Goal: Communication & Community: Answer question/provide support

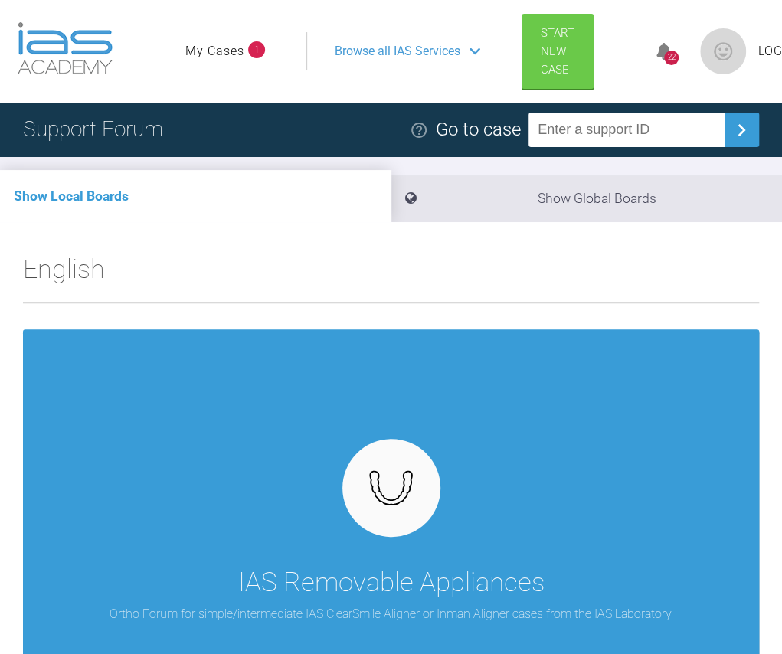
click at [667, 53] on div "22" at bounding box center [671, 58] width 15 height 15
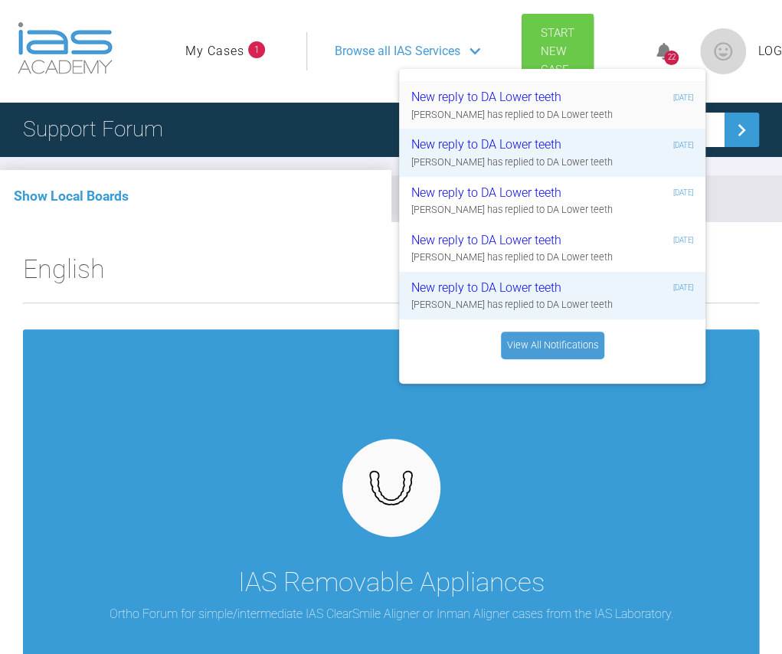
click at [555, 104] on div "New reply to DA Lower teeth" at bounding box center [502, 97] width 183 height 20
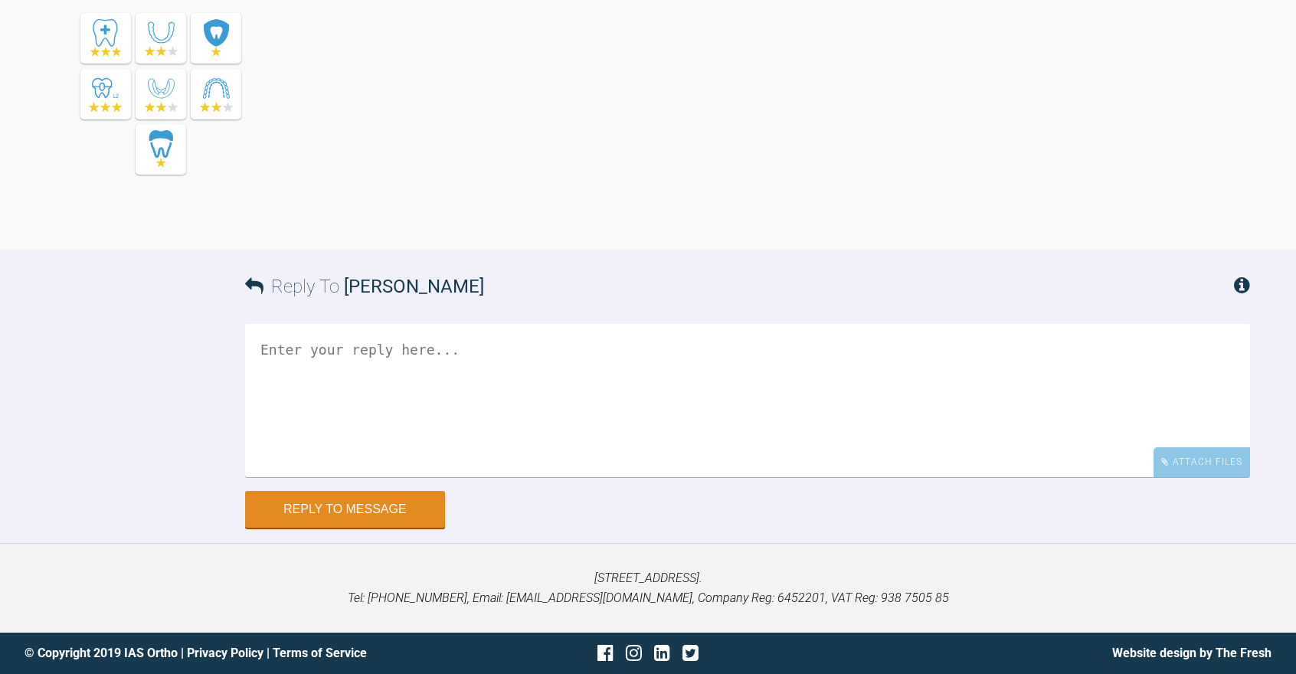
scroll to position [8242, 0]
click at [415, 344] on textarea at bounding box center [747, 400] width 1005 height 153
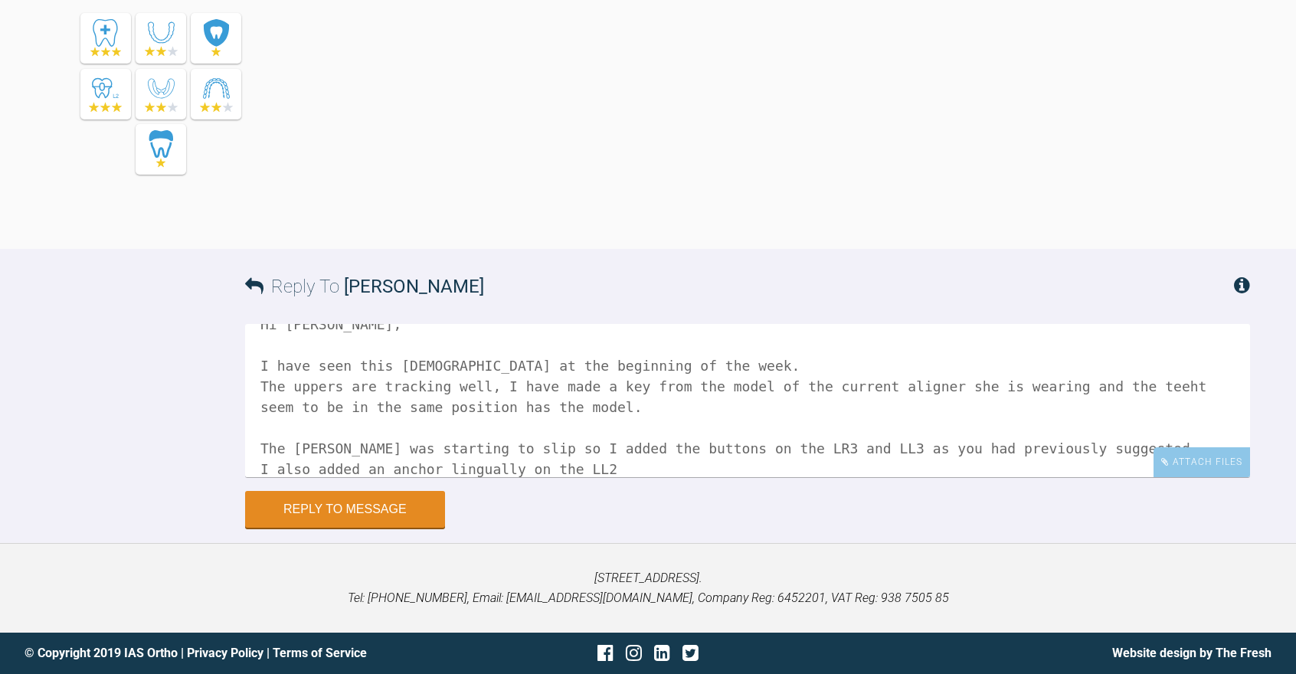
click at [554, 408] on textarea "Hi Geoff, I have seen this lady at the beginning of the week. The uppers are tr…" at bounding box center [747, 400] width 1005 height 153
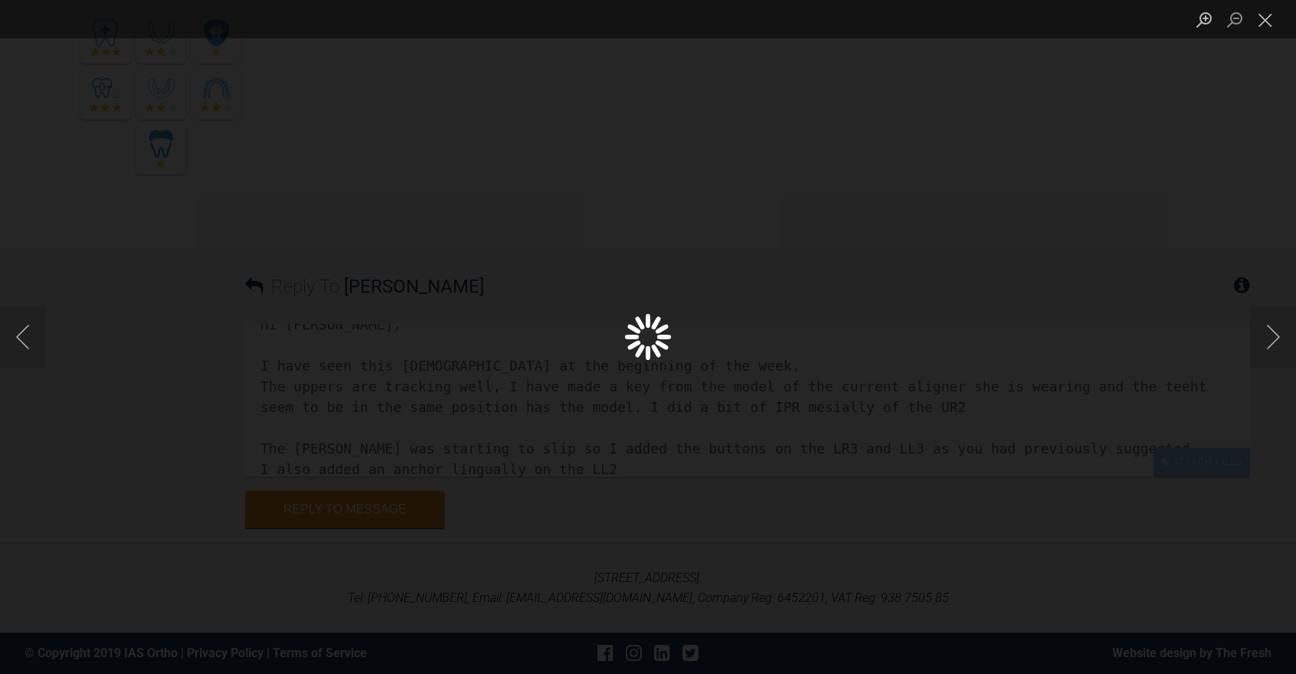
click at [665, 254] on div "Lightbox" at bounding box center [648, 337] width 1296 height 674
click at [782, 338] on button "Next image" at bounding box center [1273, 336] width 46 height 61
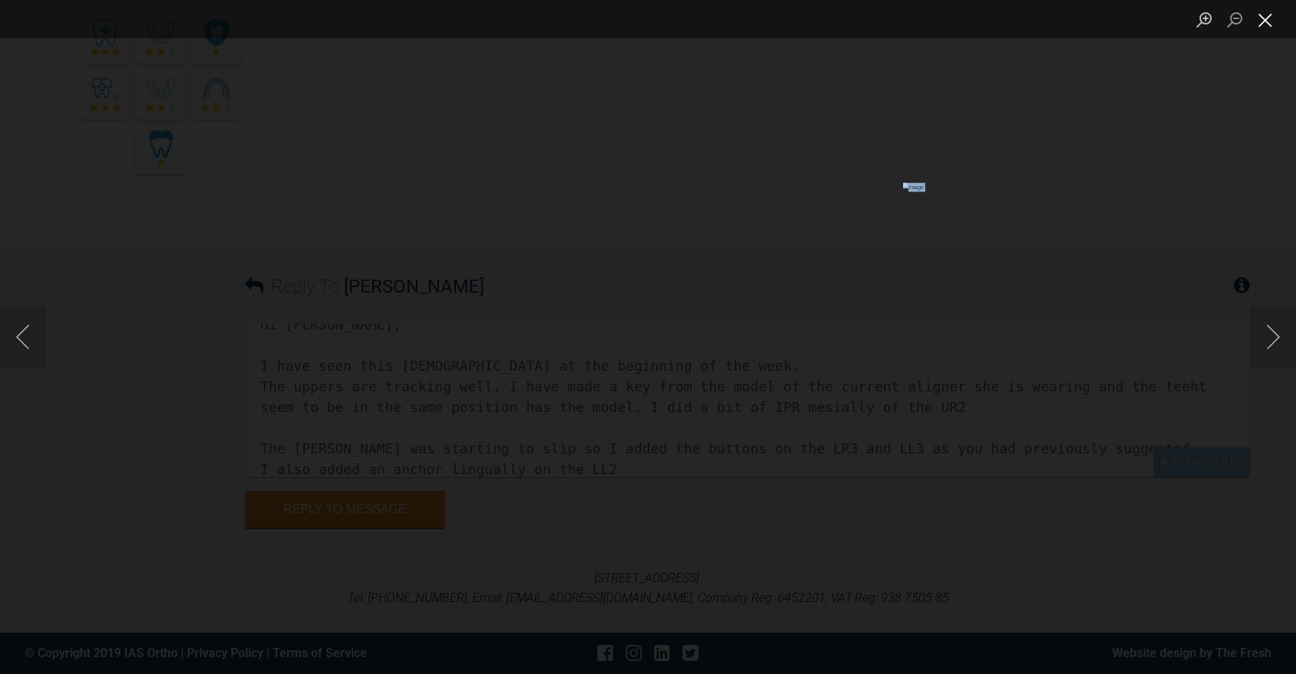
click at [782, 20] on button "Close lightbox" at bounding box center [1265, 19] width 31 height 27
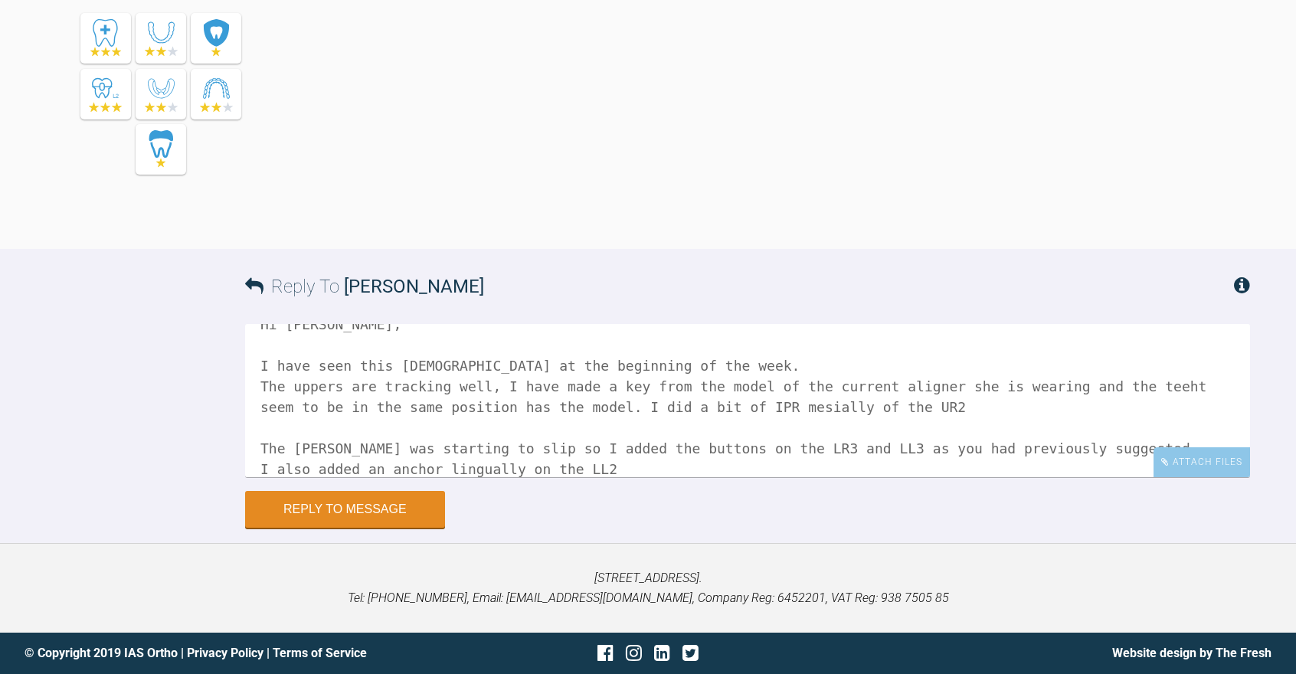
scroll to position [8242, 0]
click at [615, 470] on textarea "Hi Geoff, I have seen this lady at the beginning of the week. The uppers are tr…" at bounding box center [747, 400] width 1005 height 153
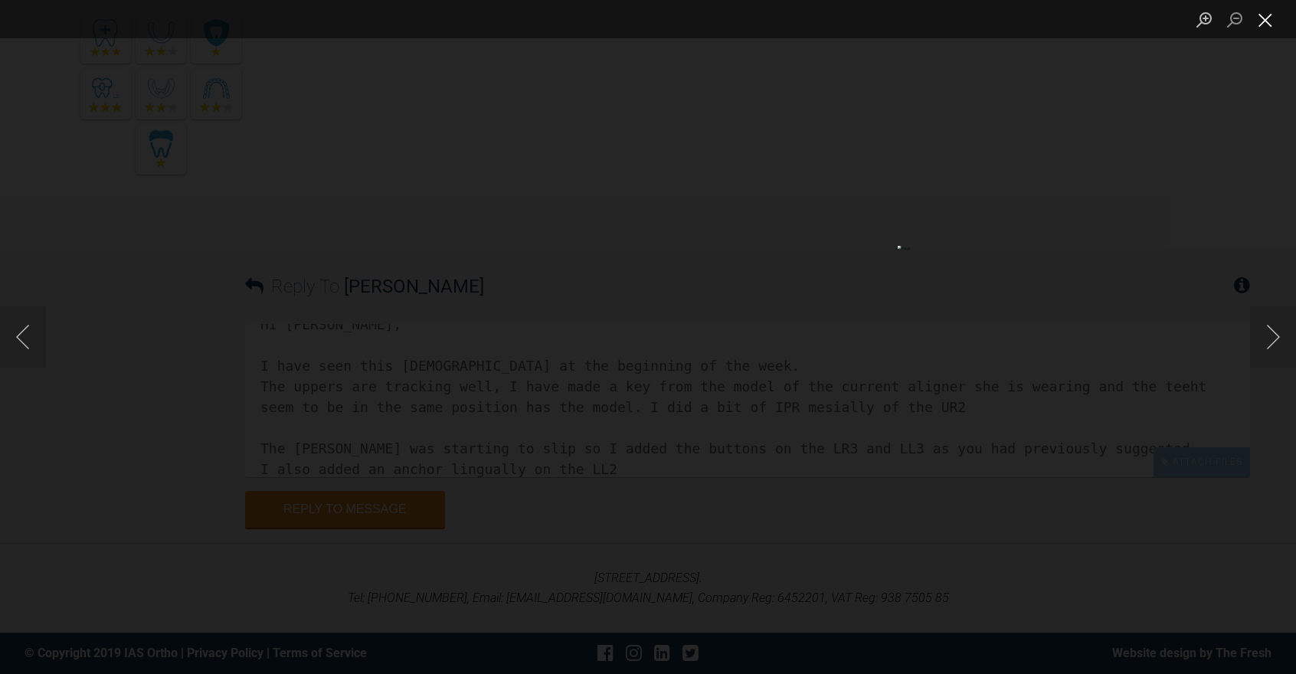
click at [782, 16] on button "Close lightbox" at bounding box center [1265, 19] width 31 height 27
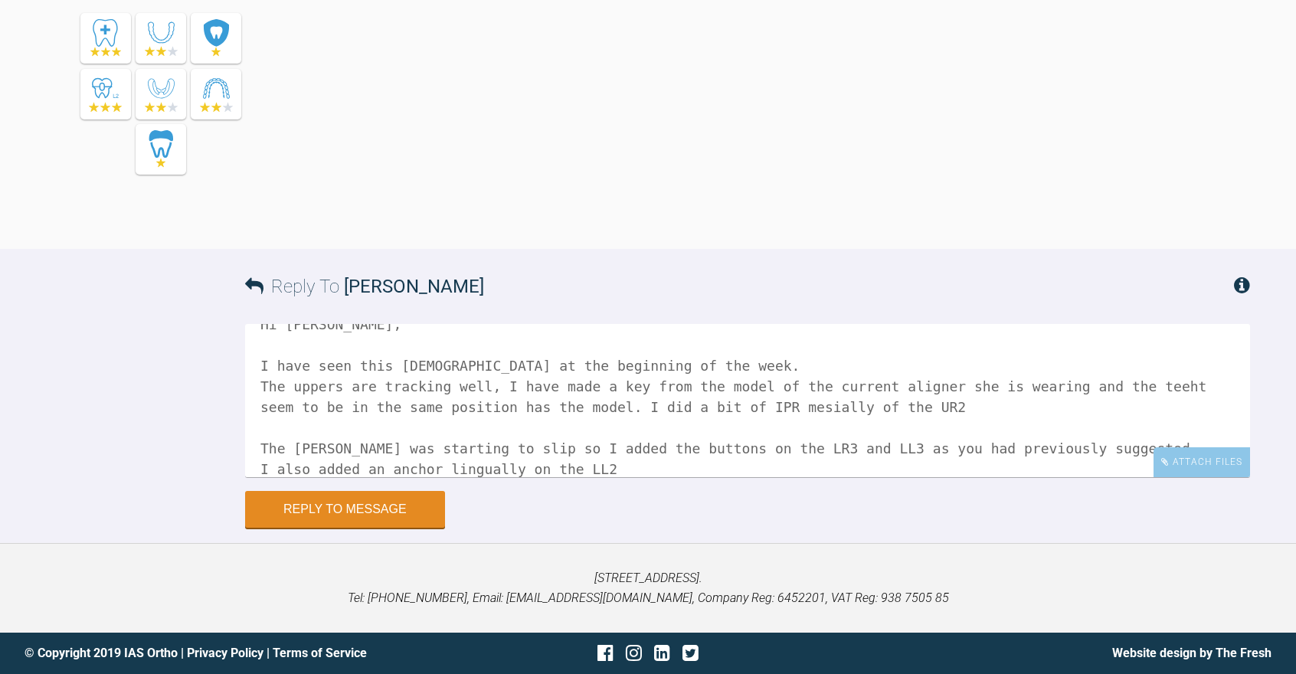
scroll to position [8242, 0]
click at [602, 471] on textarea "Hi Geoff, I have seen this lady at the beginning of the week. The uppers are tr…" at bounding box center [747, 400] width 1005 height 153
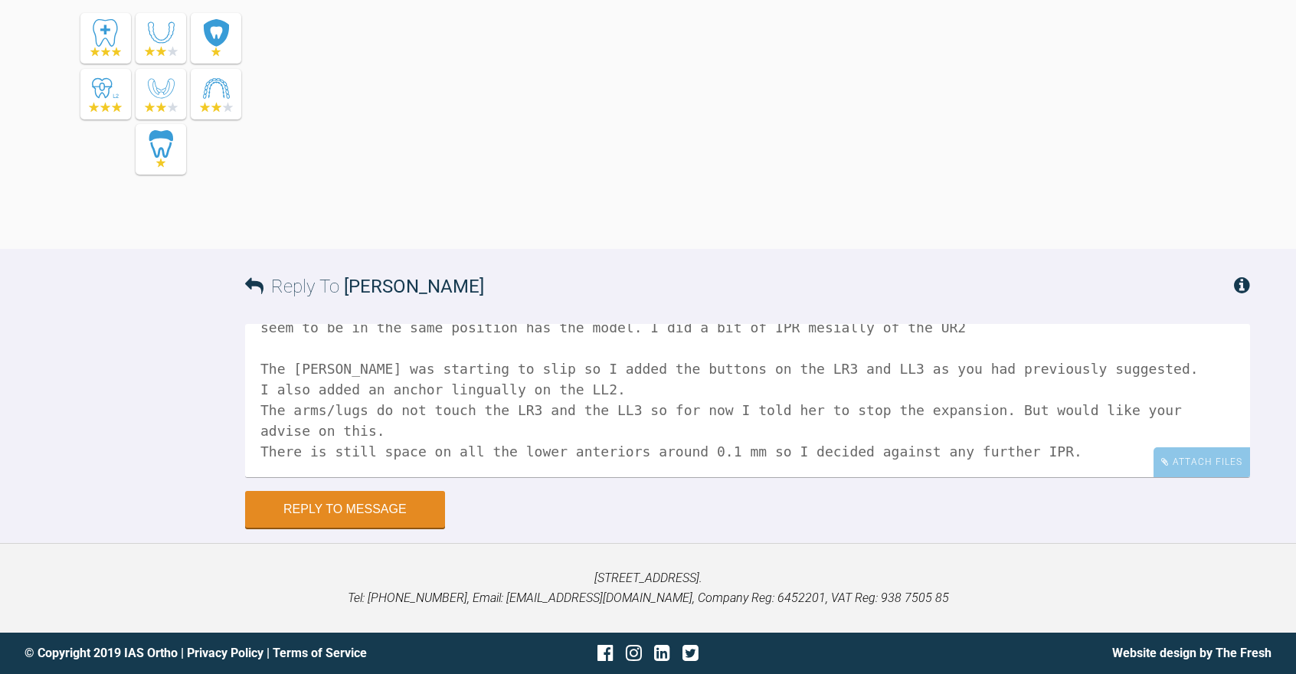
scroll to position [129, 0]
click at [618, 428] on textarea "Hi Geoff, I have seen this lady at the beginning of the week. The uppers are tr…" at bounding box center [747, 400] width 1005 height 153
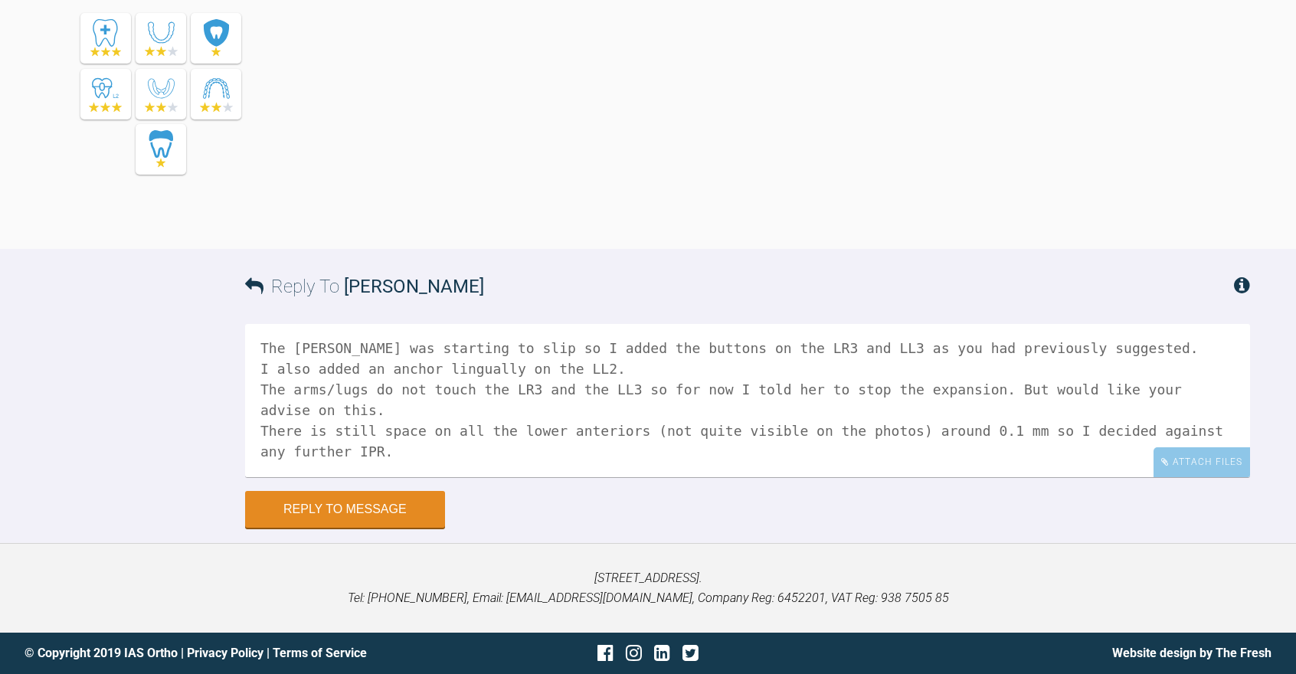
click at [314, 461] on textarea "Hi Geoff, I have seen this lady at the beginning of the week. The uppers are tr…" at bounding box center [747, 400] width 1005 height 153
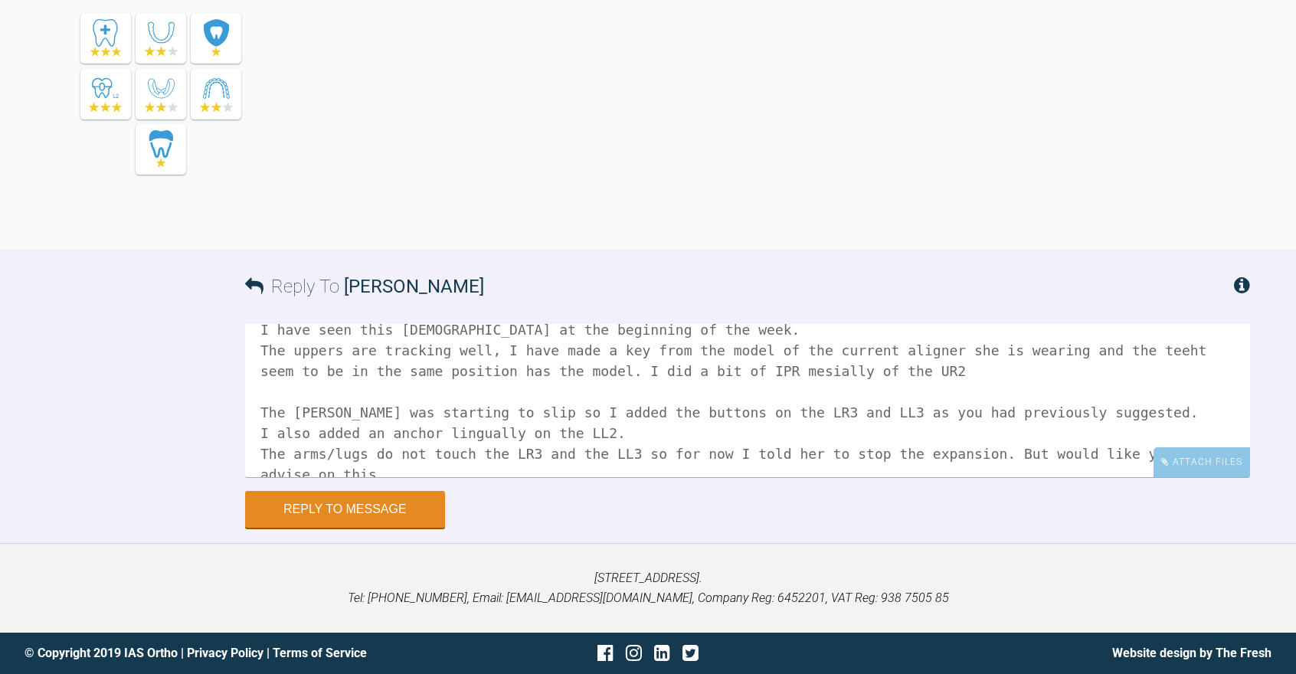
scroll to position [47, 0]
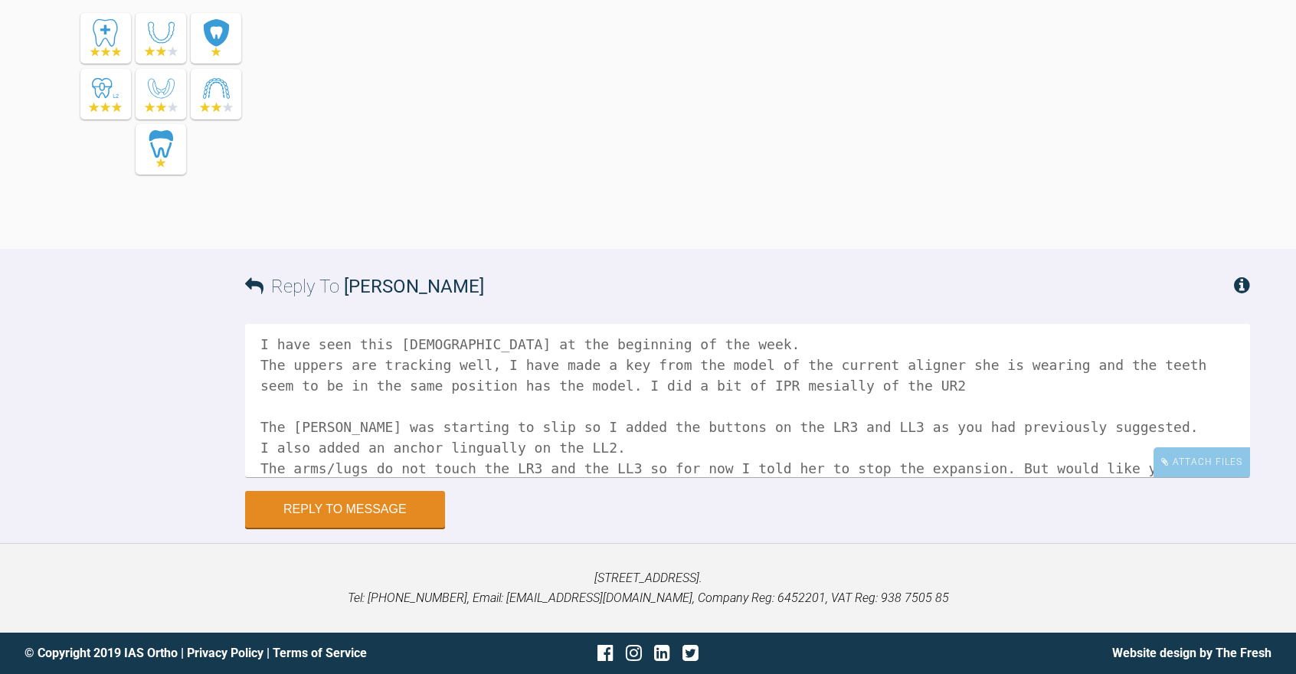
click at [613, 390] on textarea "Hi Geoff, I have seen this lady at the beginning of the week. The uppers are tr…" at bounding box center [747, 400] width 1005 height 153
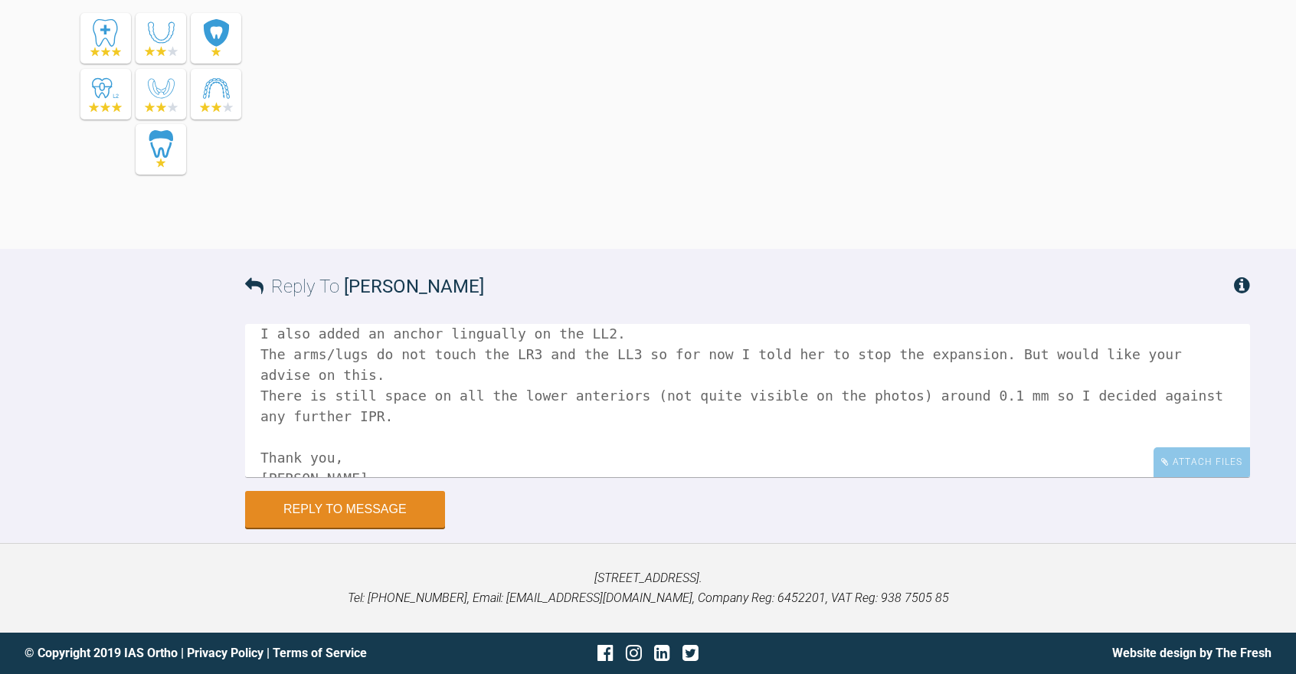
scroll to position [208, 0]
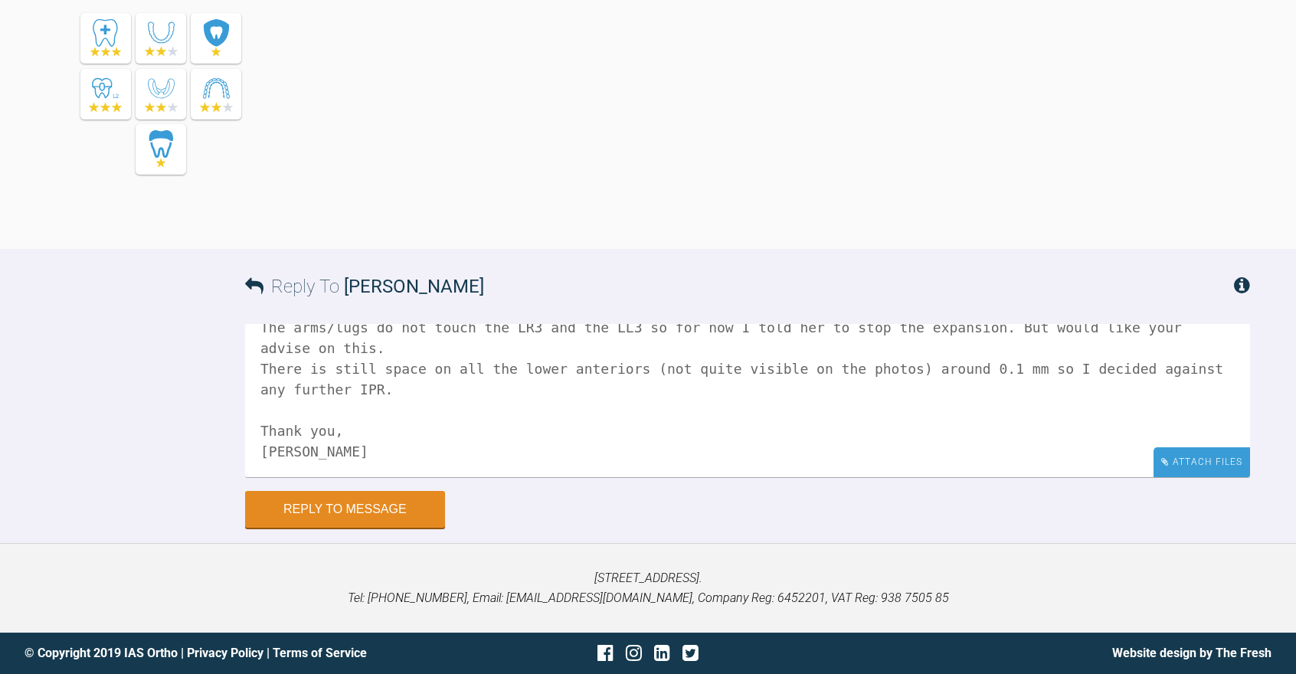
type textarea "Hi Geoff, I have seen this lady at the beginning of the week. The uppers are tr…"
click at [782, 458] on div "Attach Files" at bounding box center [1202, 462] width 97 height 30
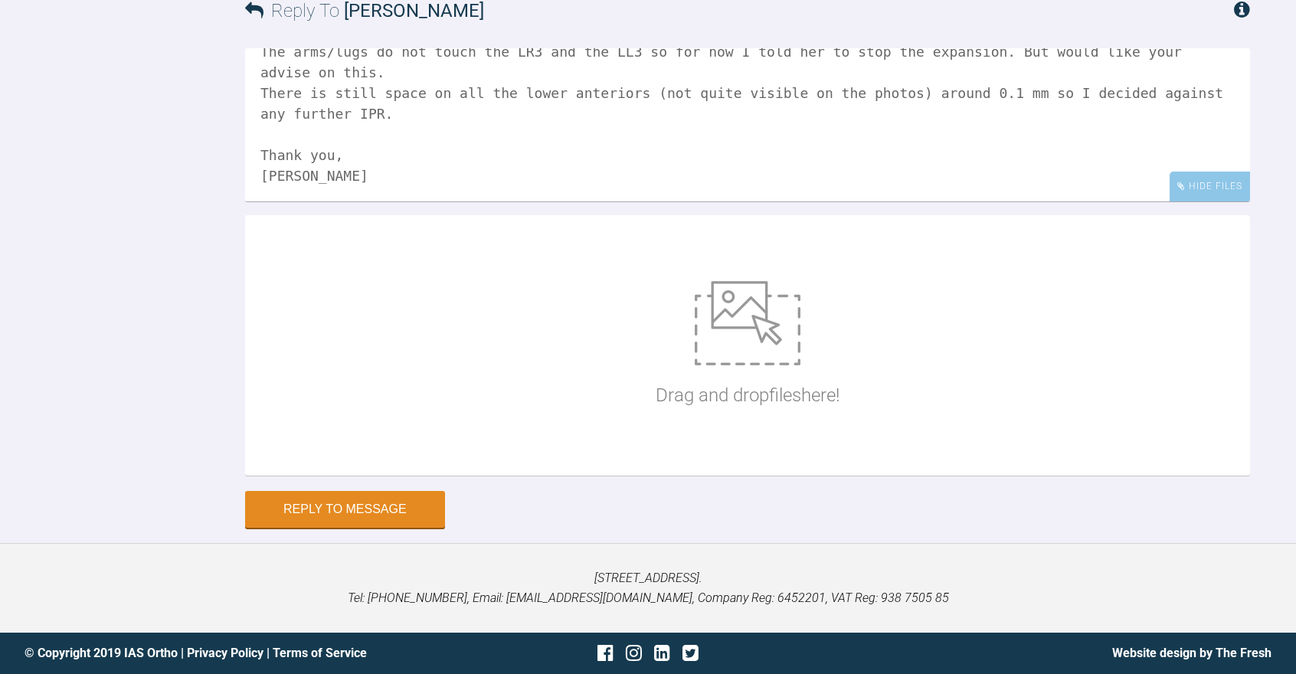
click at [754, 365] on img at bounding box center [748, 323] width 106 height 84
type input "C:\fakepath\DSCN3761.JPG"
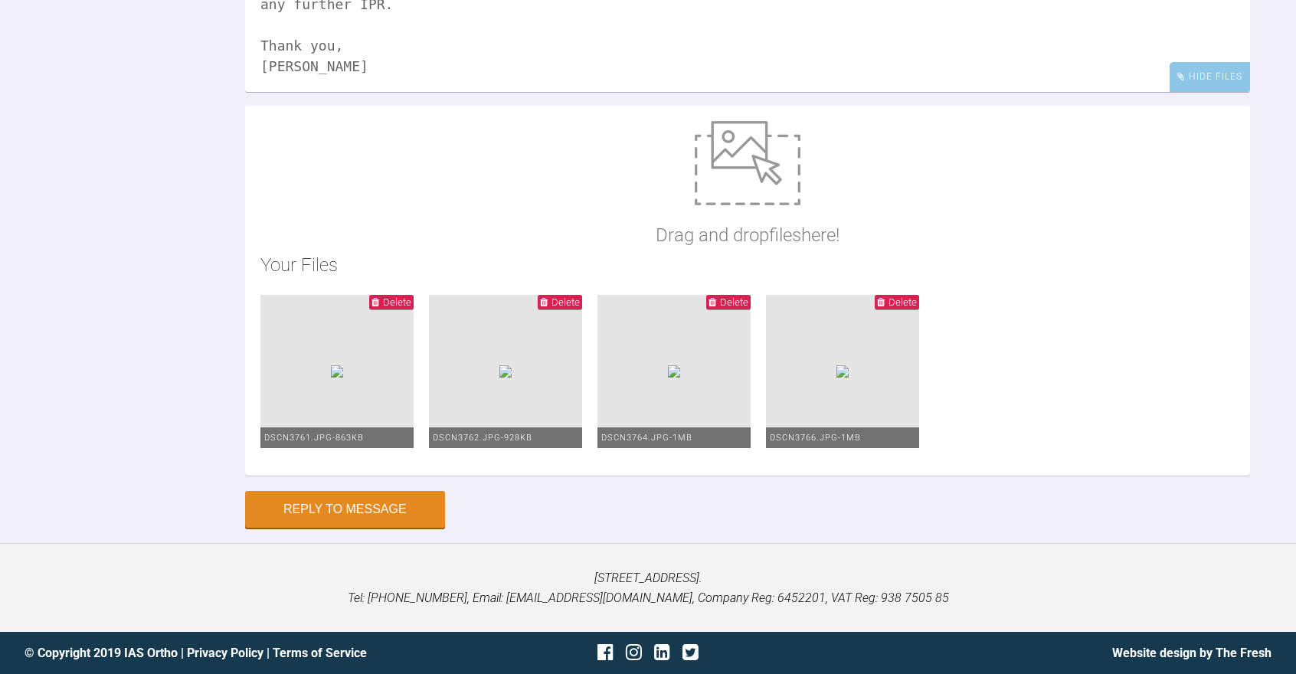
scroll to position [8793, 0]
click at [345, 514] on button "Reply to Message" at bounding box center [345, 511] width 200 height 37
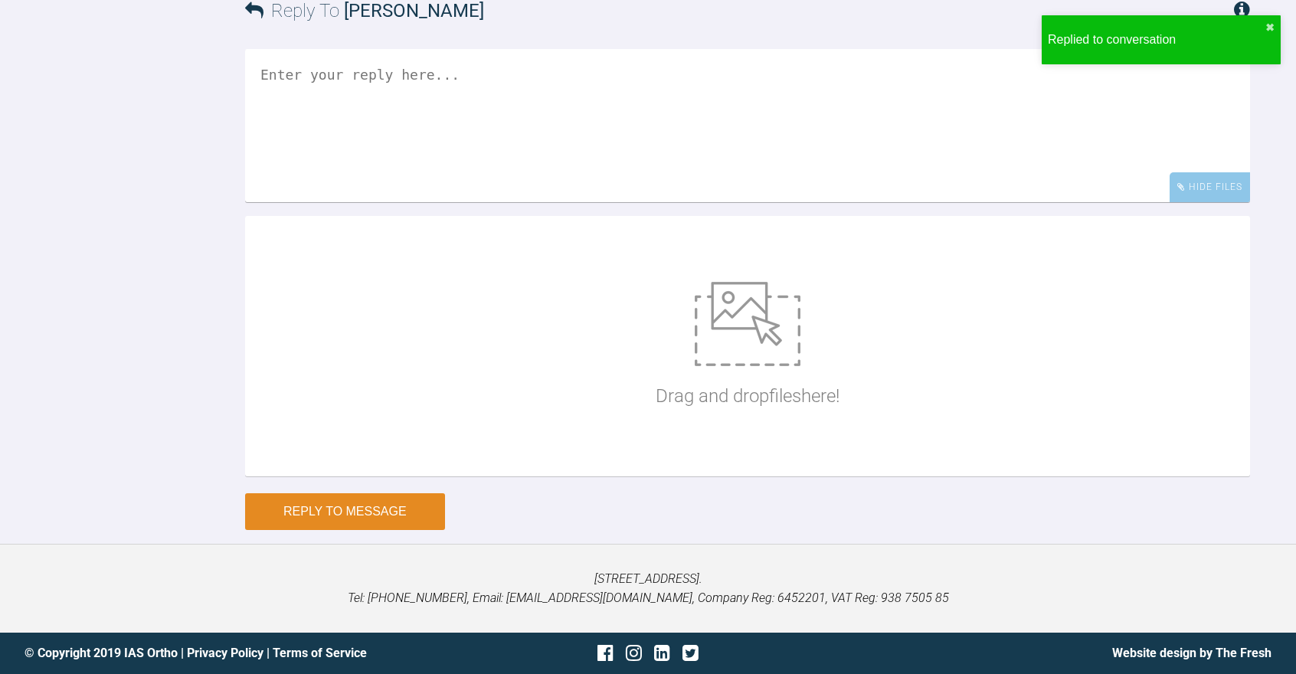
scroll to position [8730, 0]
